Goal: Navigation & Orientation: Find specific page/section

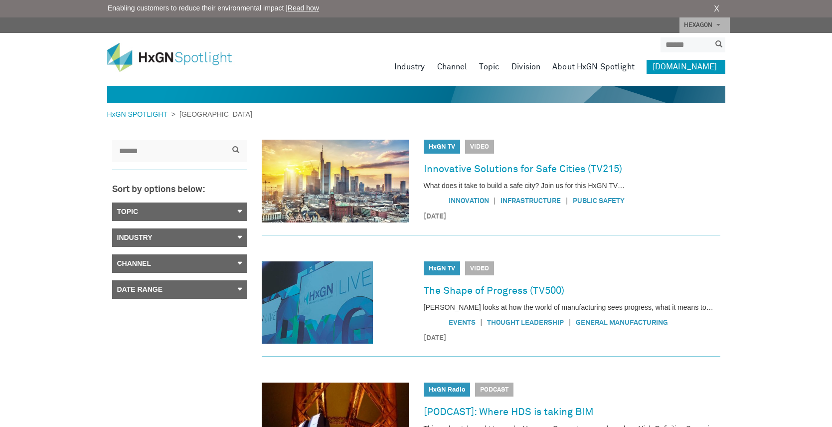
click at [687, 66] on link "[DOMAIN_NAME]" at bounding box center [686, 67] width 79 height 14
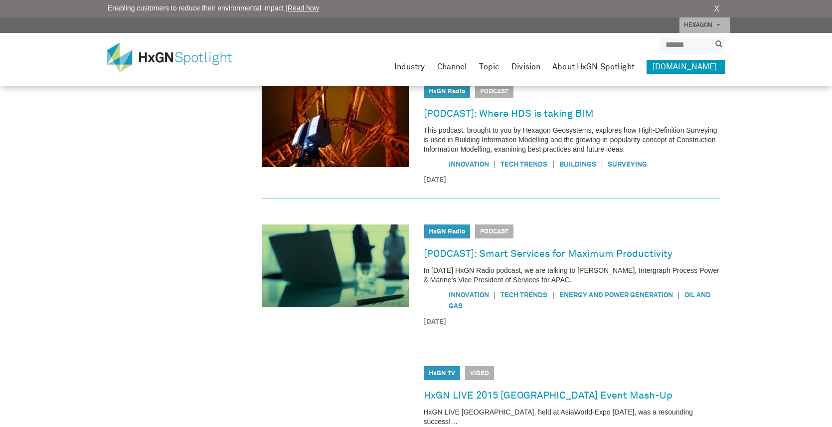
scroll to position [299, 0]
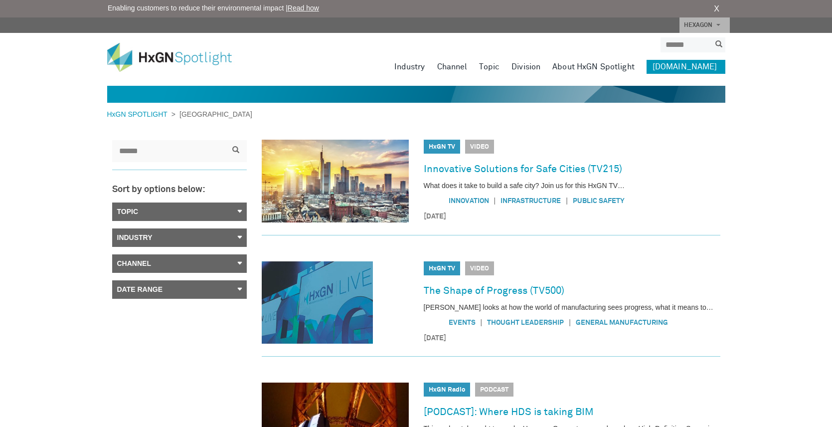
click at [602, 65] on link "About HxGN Spotlight" at bounding box center [593, 67] width 82 height 14
